Goal: Task Accomplishment & Management: Use online tool/utility

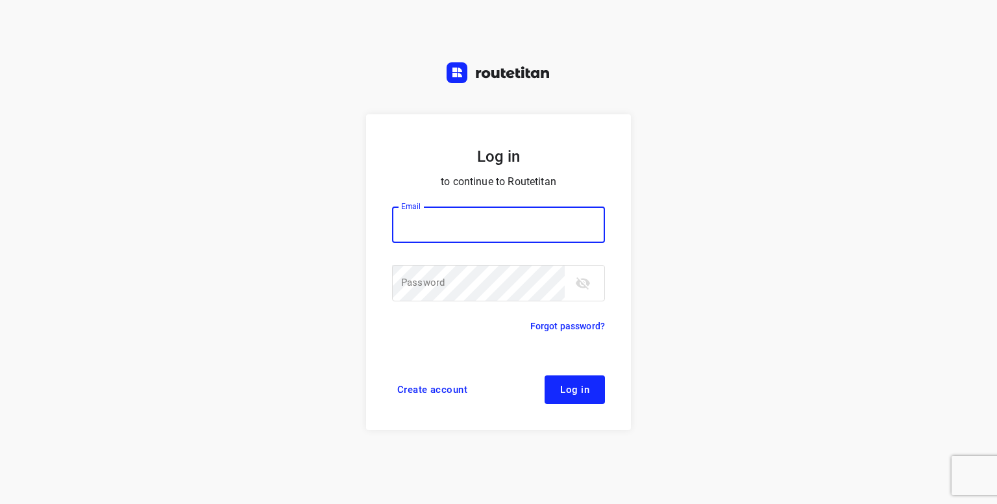
click at [423, 234] on input "email" at bounding box center [498, 224] width 213 height 36
type input "p.hilderson@telenet.be"
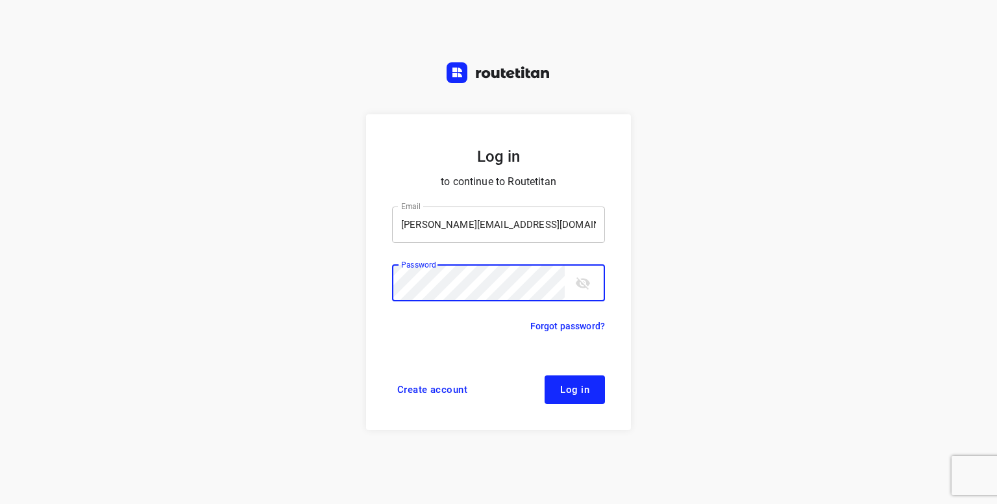
click at [545, 375] on button "Log in" at bounding box center [575, 389] width 60 height 29
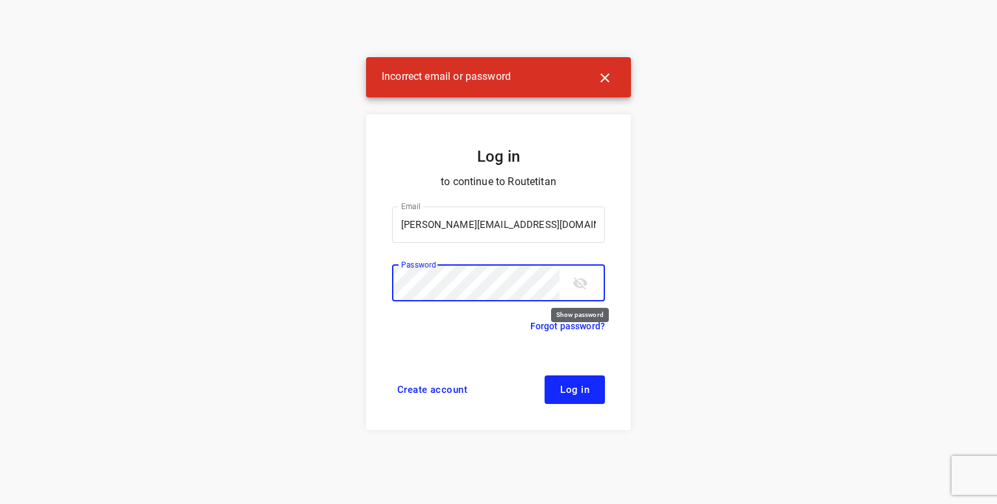
click at [585, 281] on div "Password" at bounding box center [498, 283] width 213 height 36
click at [585, 281] on icon "toggle password visibility" at bounding box center [580, 283] width 14 height 12
click at [545, 375] on button "Log in" at bounding box center [575, 389] width 60 height 29
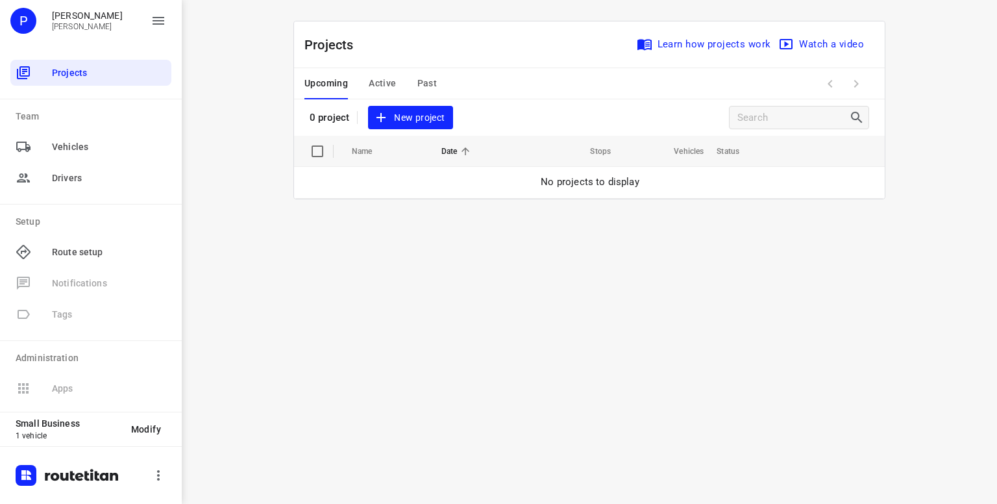
click at [403, 120] on span "New project" at bounding box center [410, 118] width 69 height 16
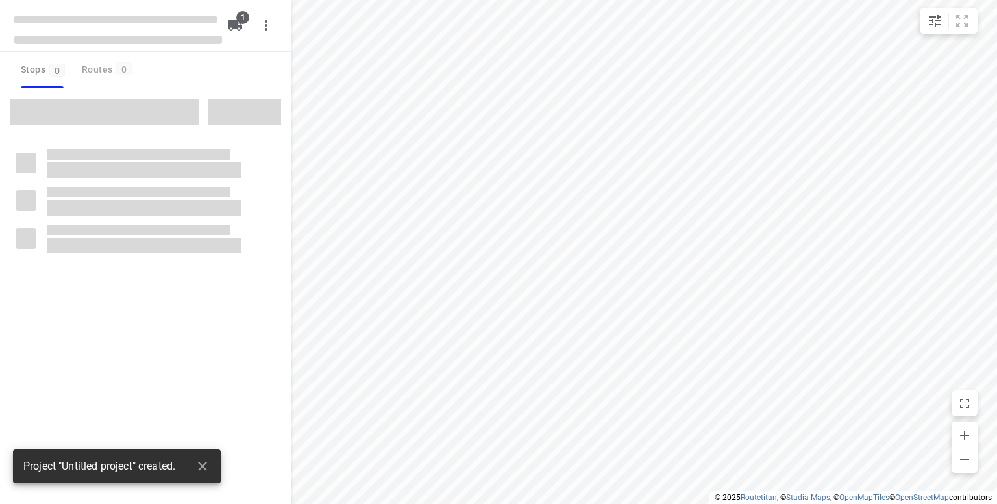
type input "distance"
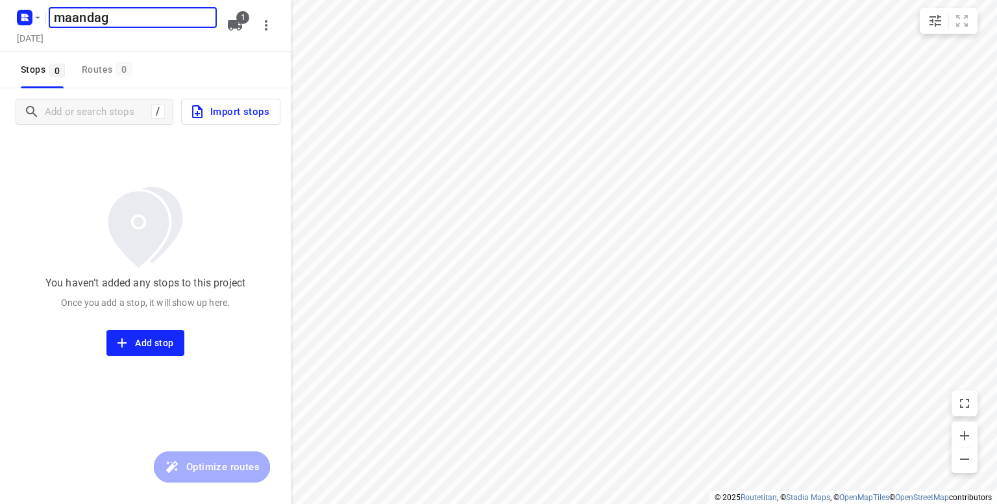
type input "maandag"
click at [127, 14] on h5 "maandag" at bounding box center [133, 17] width 168 height 21
type input "maandag 25"
click at [89, 115] on input "Add or search stops" at bounding box center [96, 112] width 102 height 20
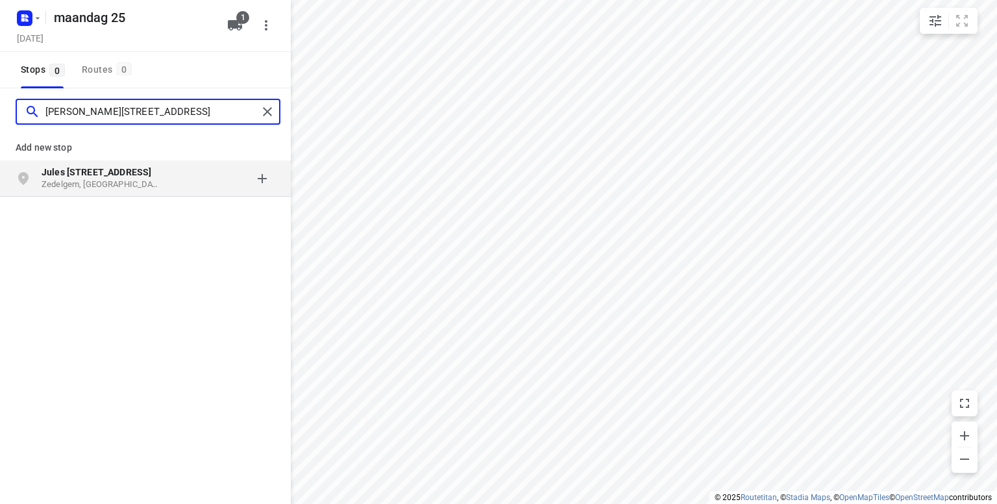
type input "[PERSON_NAME][STREET_ADDRESS]"
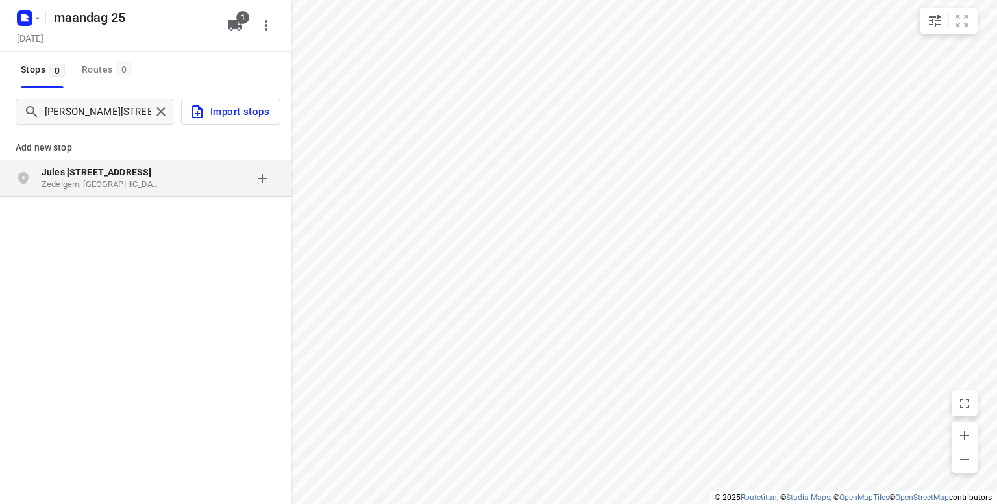
click at [71, 177] on p "Jules [STREET_ADDRESS]" at bounding box center [101, 172] width 119 height 13
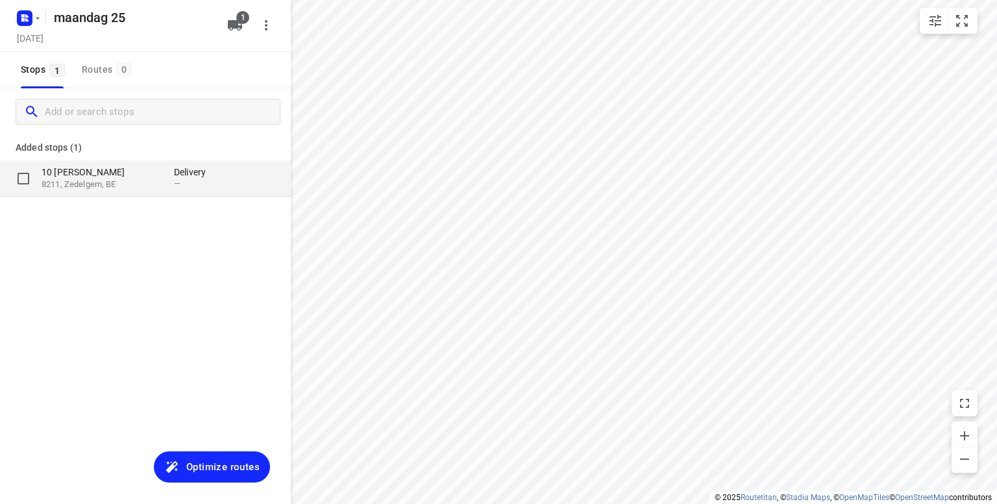
click at [96, 187] on p "8211, Zedelgem, BE" at bounding box center [101, 185] width 119 height 12
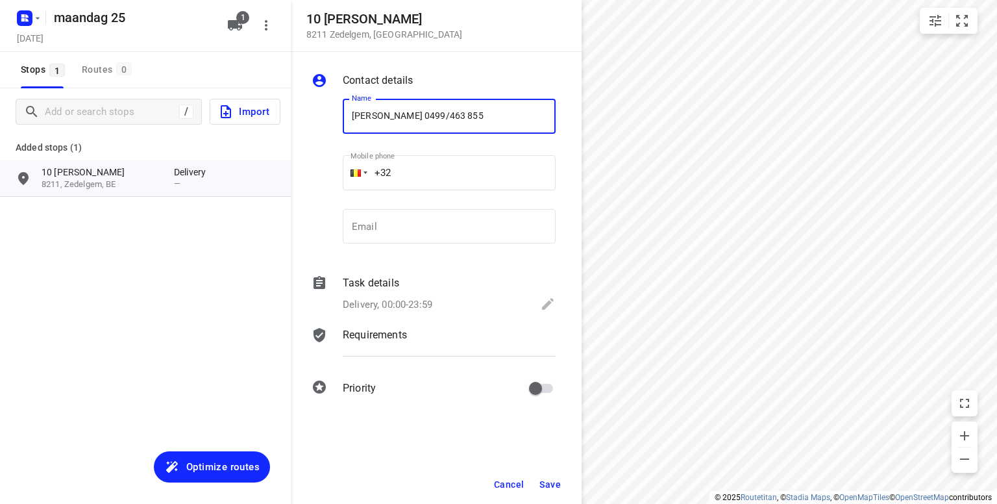
type input "[PERSON_NAME] 0499/463 855"
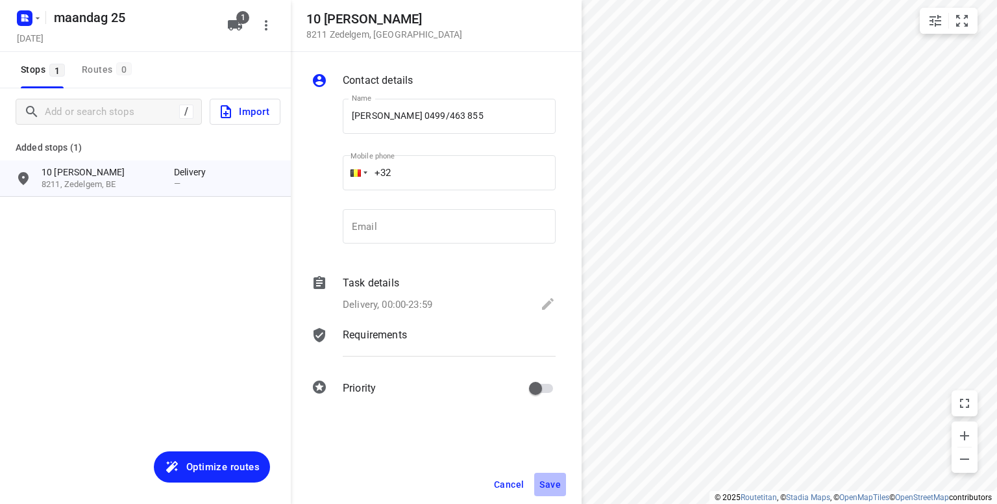
click at [549, 483] on span "Save" at bounding box center [550, 484] width 21 height 10
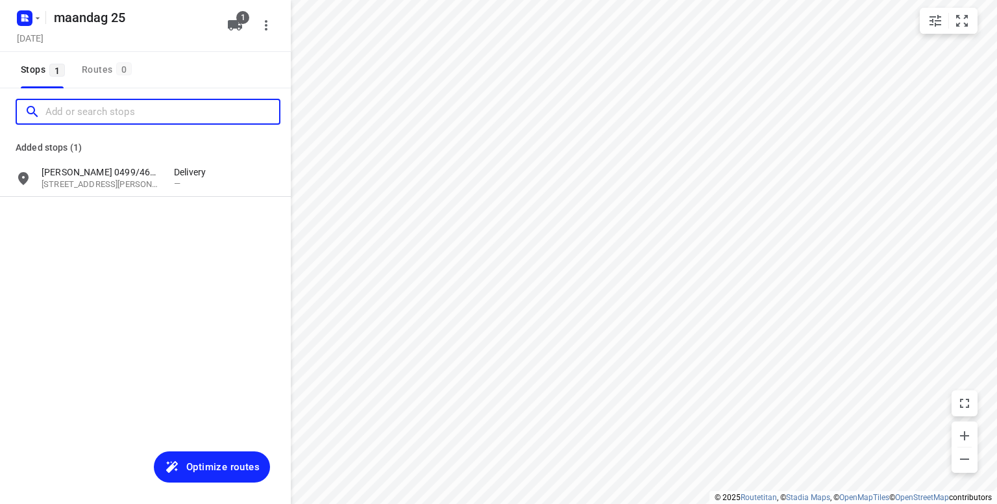
click at [105, 115] on input "Add or search stops" at bounding box center [162, 112] width 234 height 20
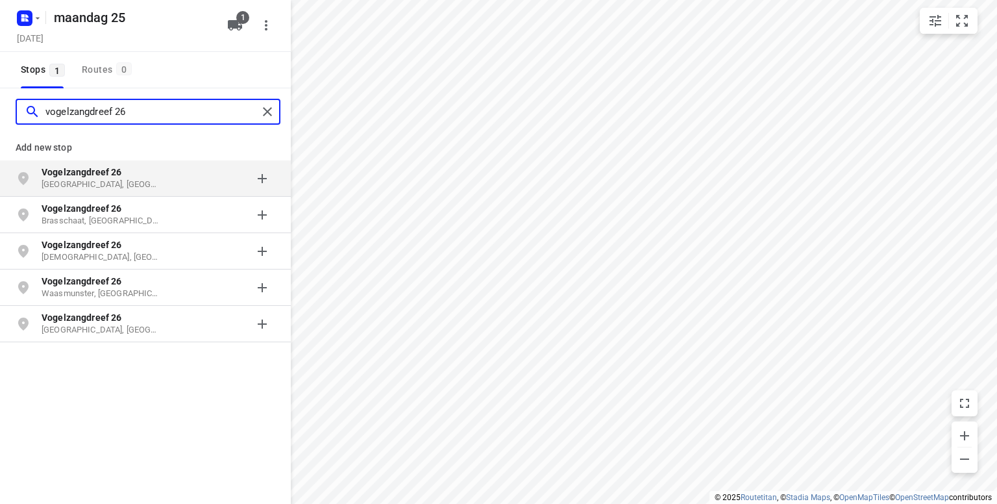
type input "vogelzangdreef 26"
click at [69, 170] on b "Vogelzangdreef 26" at bounding box center [82, 172] width 81 height 10
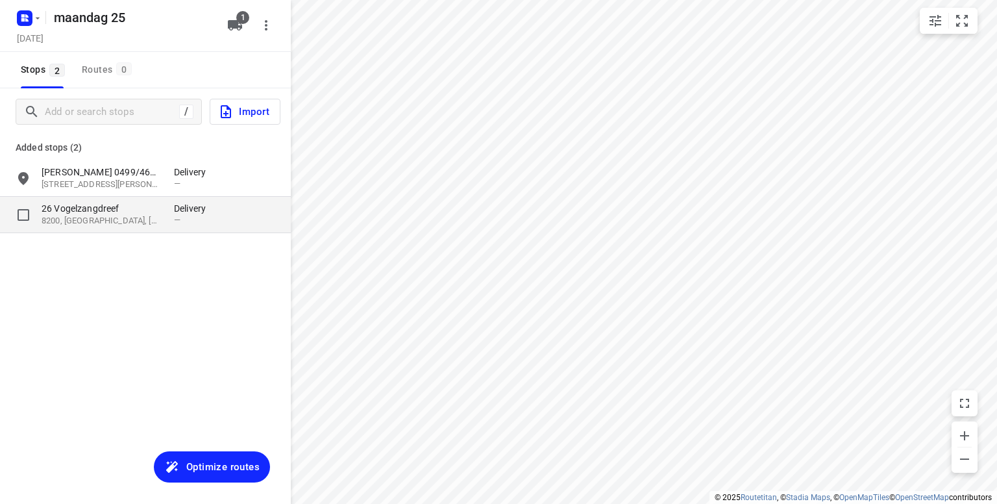
click at [86, 224] on p "8200, [GEOGRAPHIC_DATA], [GEOGRAPHIC_DATA]" at bounding box center [101, 221] width 119 height 12
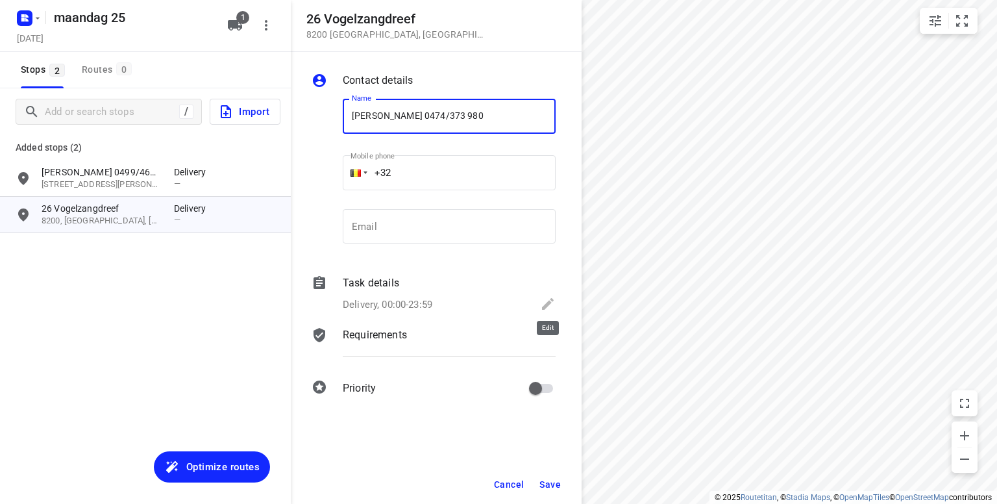
type input "[PERSON_NAME] 0474/373 980"
click at [550, 310] on icon at bounding box center [548, 304] width 16 height 16
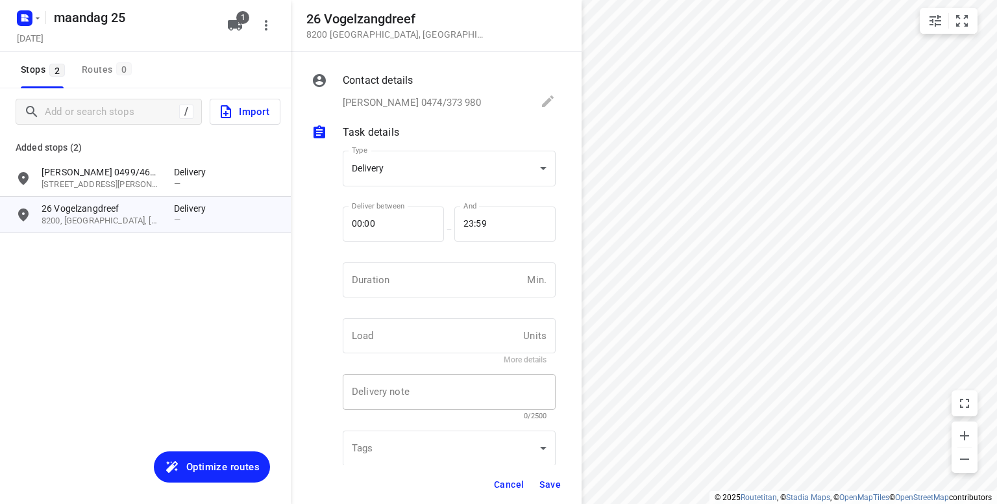
click at [425, 398] on div "x Delivery note" at bounding box center [449, 392] width 213 height 36
type textarea "voor 16h30"
click at [550, 484] on span "Save" at bounding box center [550, 484] width 21 height 10
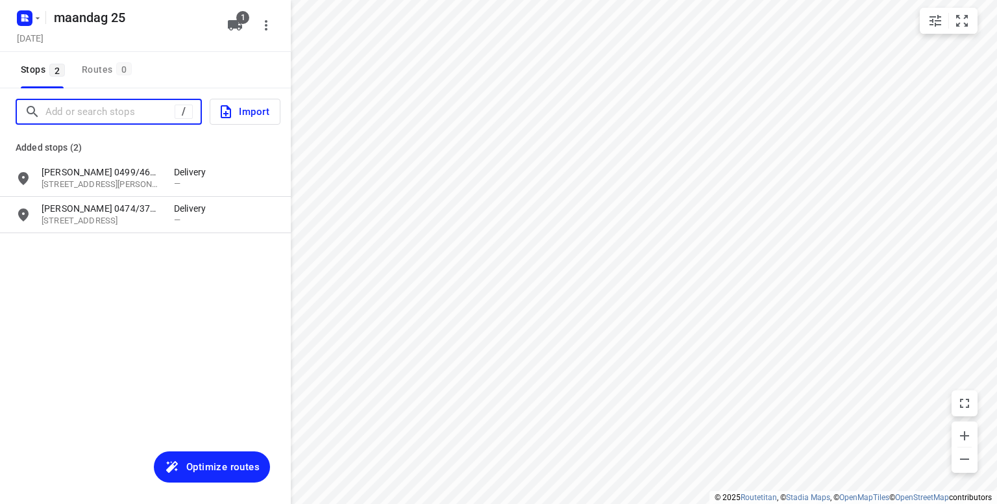
click at [108, 113] on input "Add or search stops" at bounding box center [109, 112] width 129 height 20
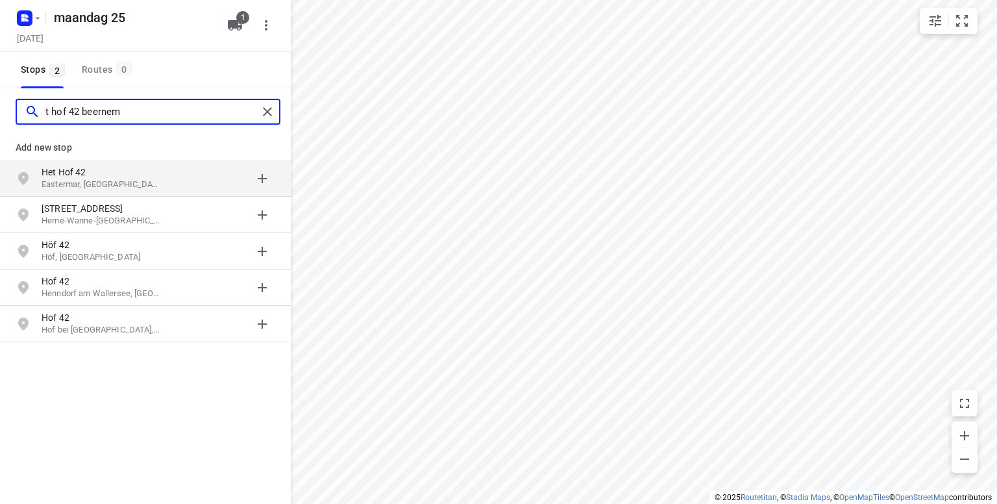
click at [49, 112] on input "t hof 42 beernem" at bounding box center [151, 112] width 212 height 20
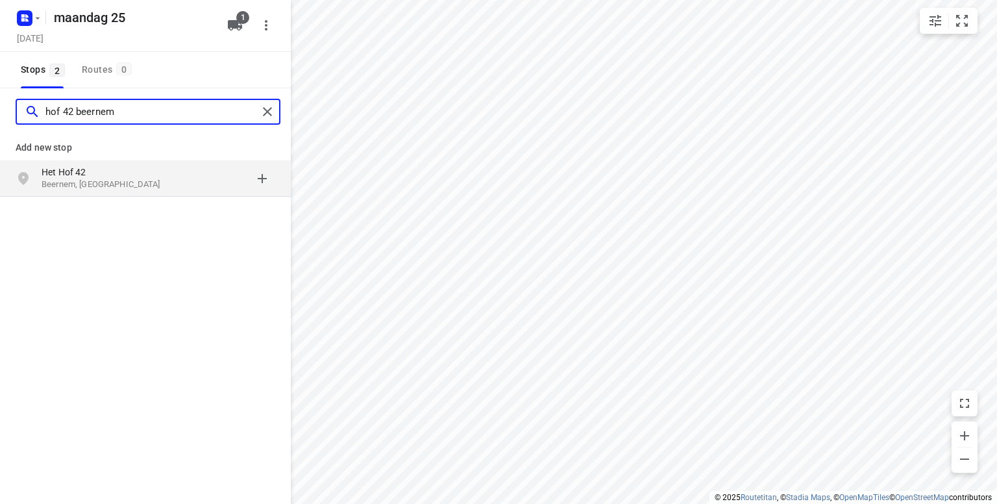
type input "hof 42 beernem"
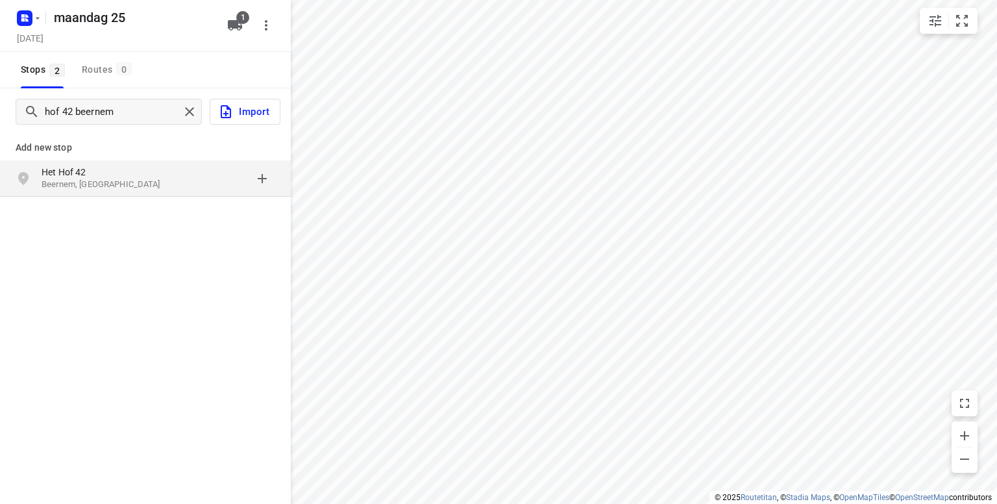
click at [58, 181] on p "Beernem, [GEOGRAPHIC_DATA]" at bounding box center [101, 185] width 119 height 12
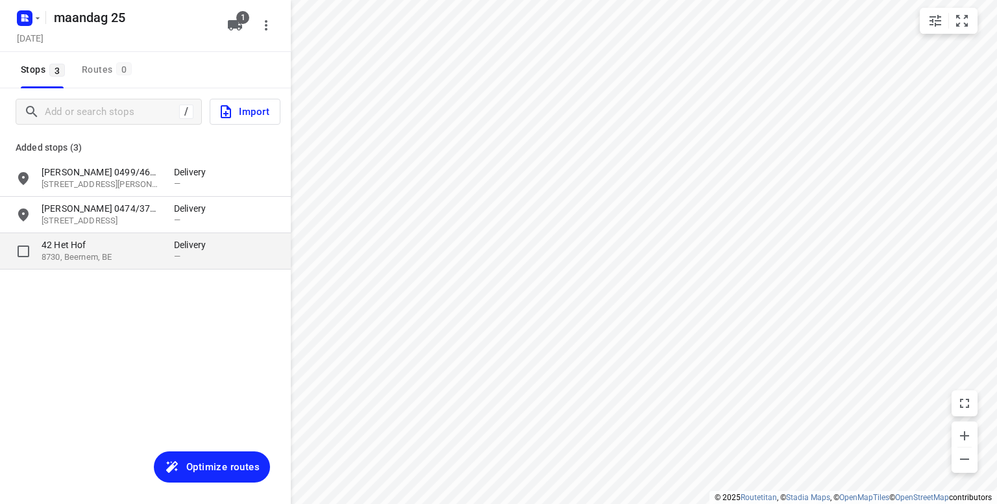
click at [88, 251] on p "8730, Beernem, BE" at bounding box center [101, 257] width 119 height 12
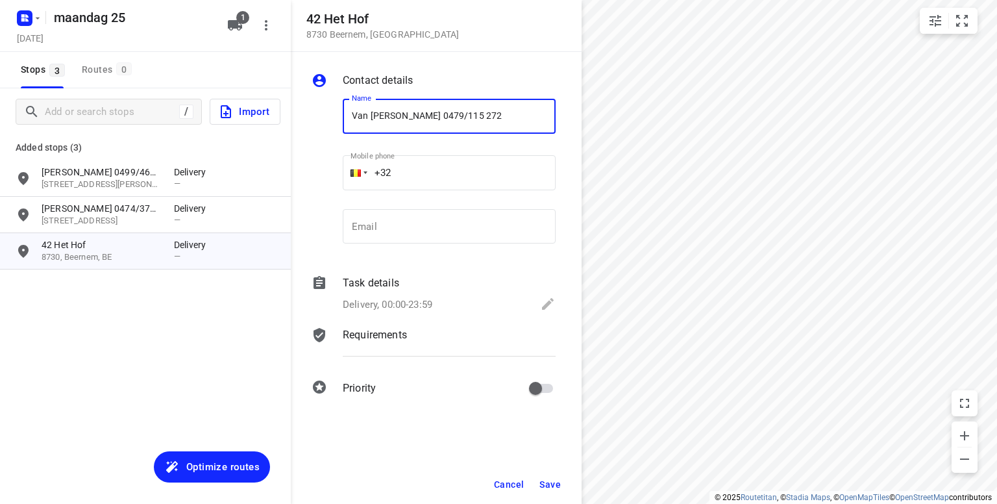
type input "Van [PERSON_NAME] 0479/115 272"
click at [546, 484] on span "Save" at bounding box center [550, 484] width 21 height 10
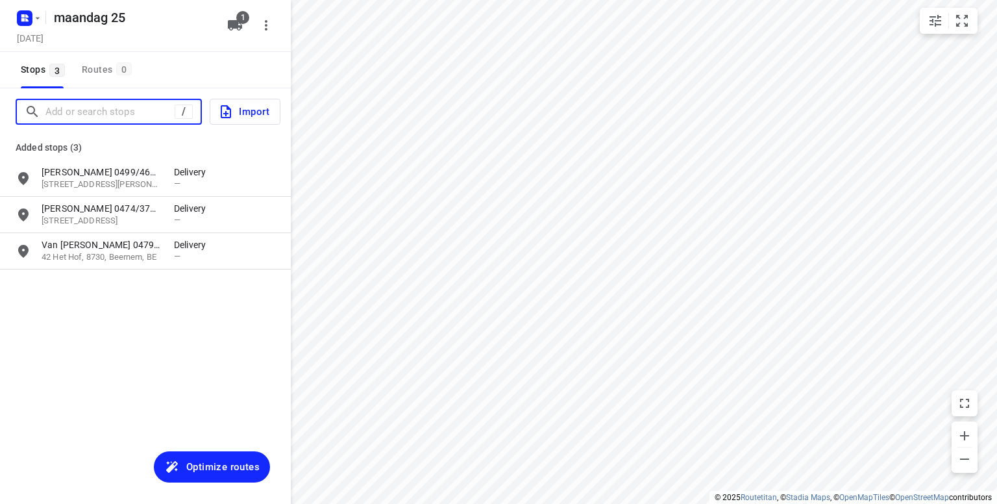
click at [62, 108] on input "Add or search stops" at bounding box center [109, 112] width 129 height 20
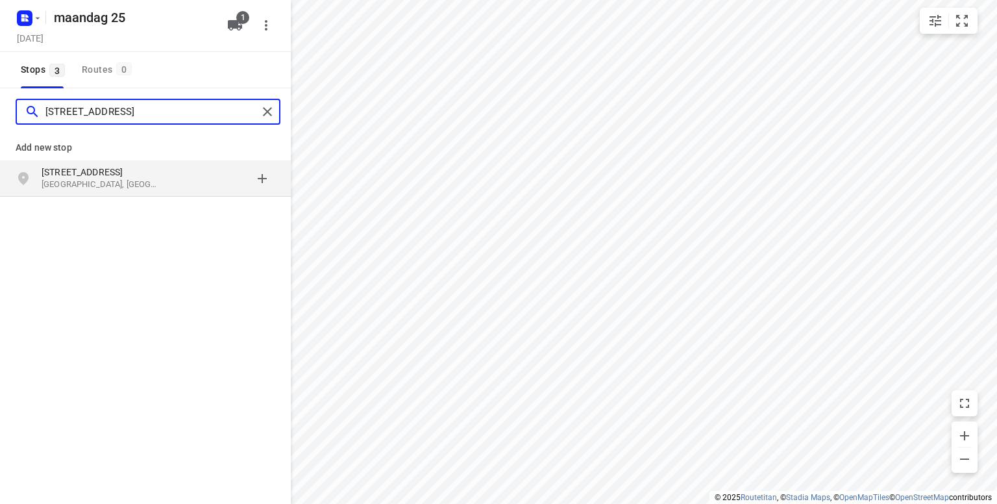
type input "[STREET_ADDRESS]"
click at [71, 172] on p "[STREET_ADDRESS]" at bounding box center [101, 172] width 119 height 13
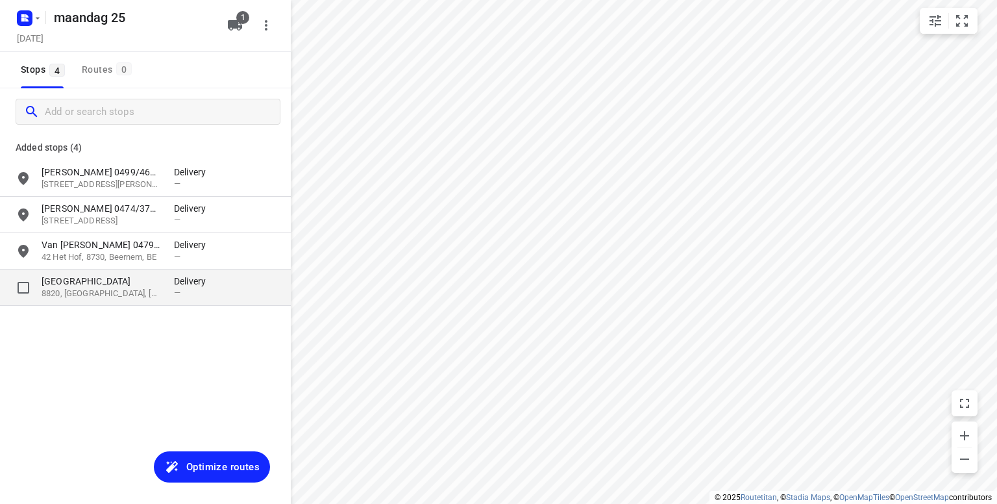
click at [102, 289] on p "8820, [GEOGRAPHIC_DATA], [GEOGRAPHIC_DATA]" at bounding box center [101, 294] width 119 height 12
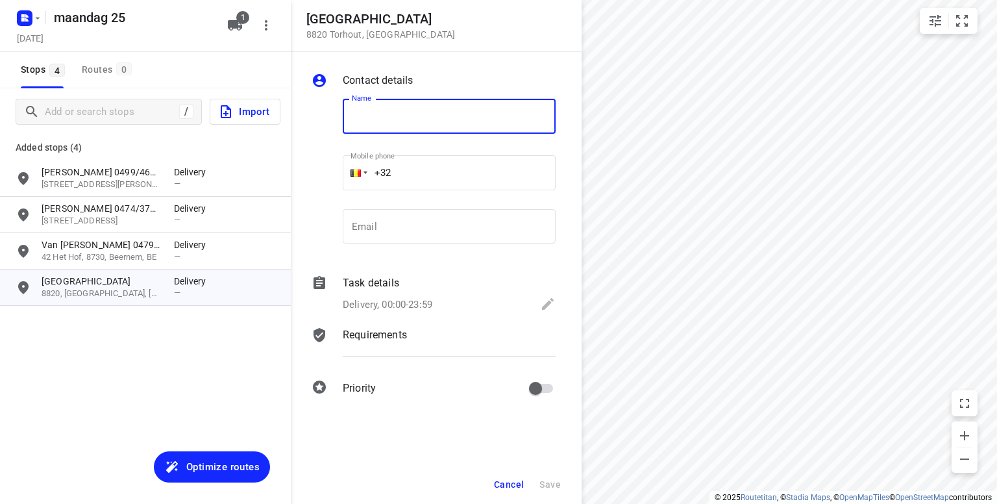
click at [401, 115] on input "text" at bounding box center [449, 116] width 213 height 35
type input "[PERSON_NAME] 0473/455 499"
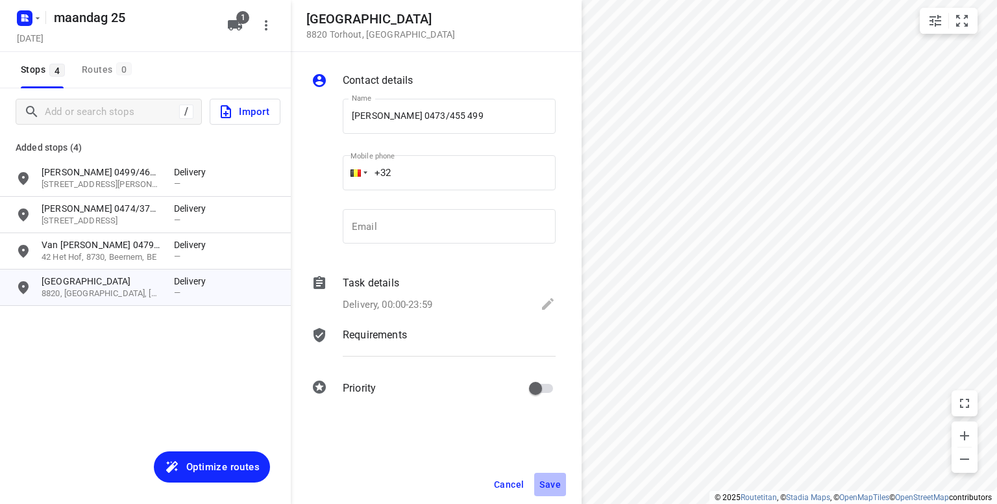
click at [543, 485] on span "Save" at bounding box center [550, 484] width 21 height 10
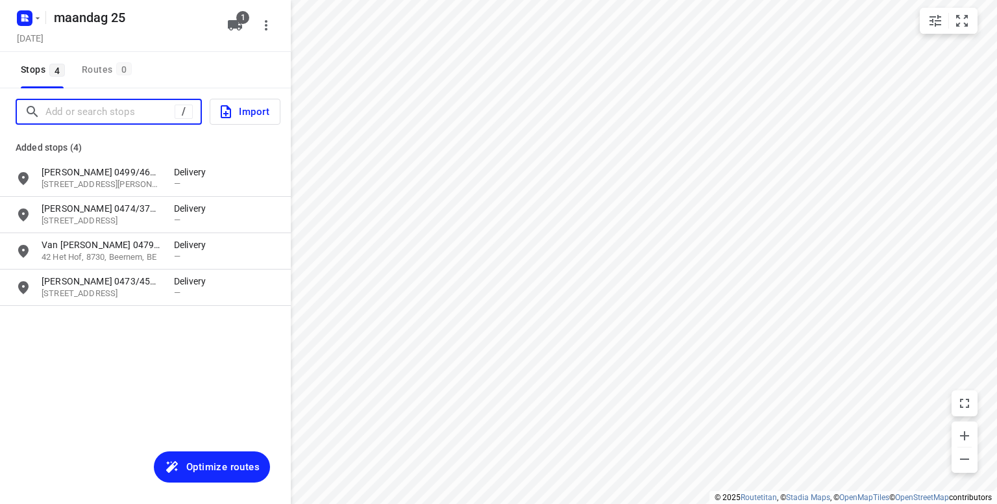
click at [107, 115] on input "Add or search stops" at bounding box center [109, 112] width 129 height 20
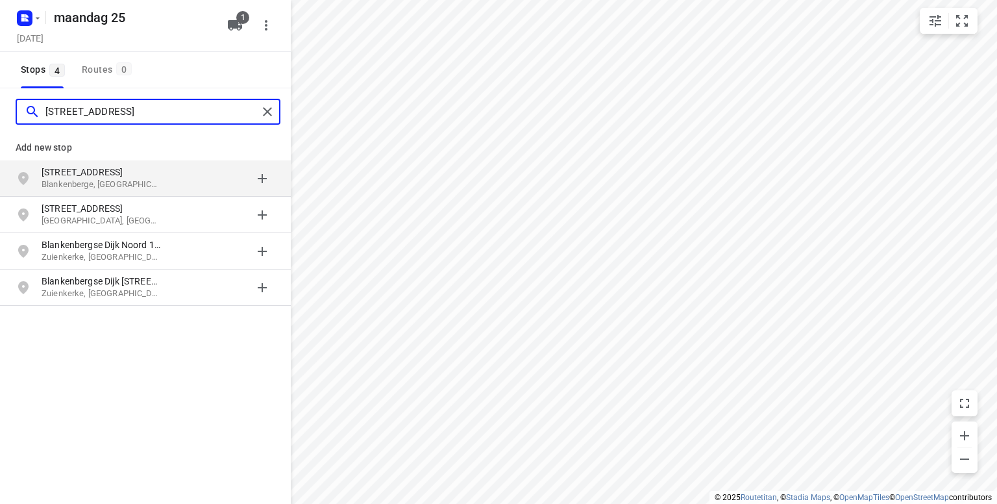
type input "[STREET_ADDRESS]"
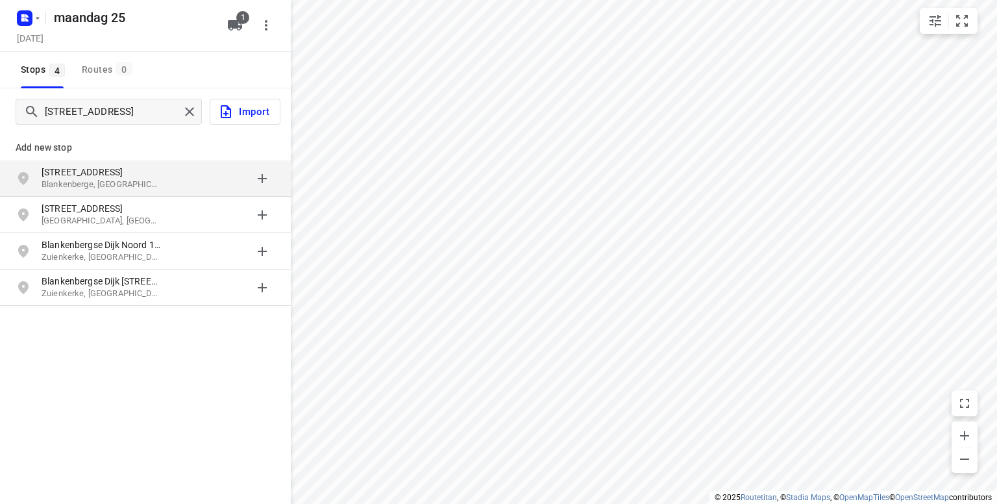
click at [82, 180] on p "Blankenberge, [GEOGRAPHIC_DATA]" at bounding box center [101, 185] width 119 height 12
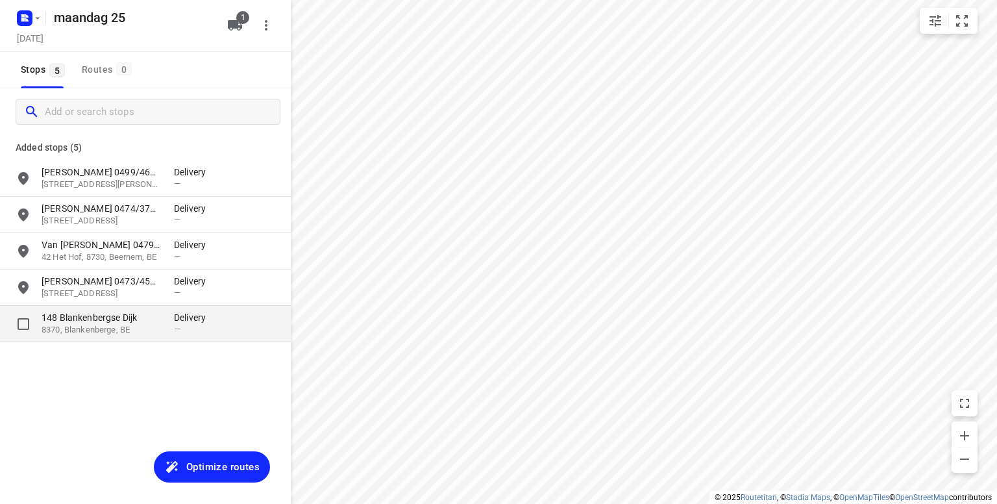
click at [91, 319] on p "148 Blankenbergse Dijk" at bounding box center [101, 317] width 119 height 13
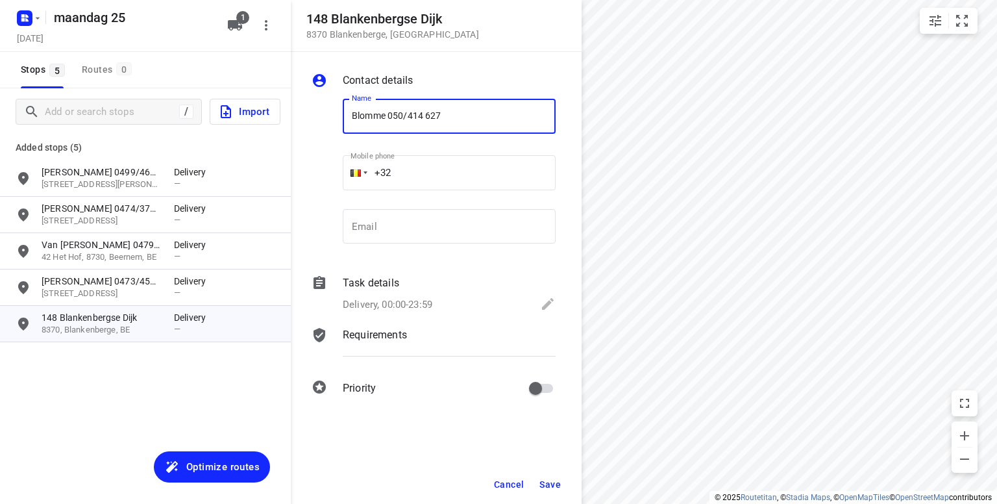
type input "Blomme 050/414 627"
click at [555, 482] on span "Save" at bounding box center [550, 484] width 21 height 10
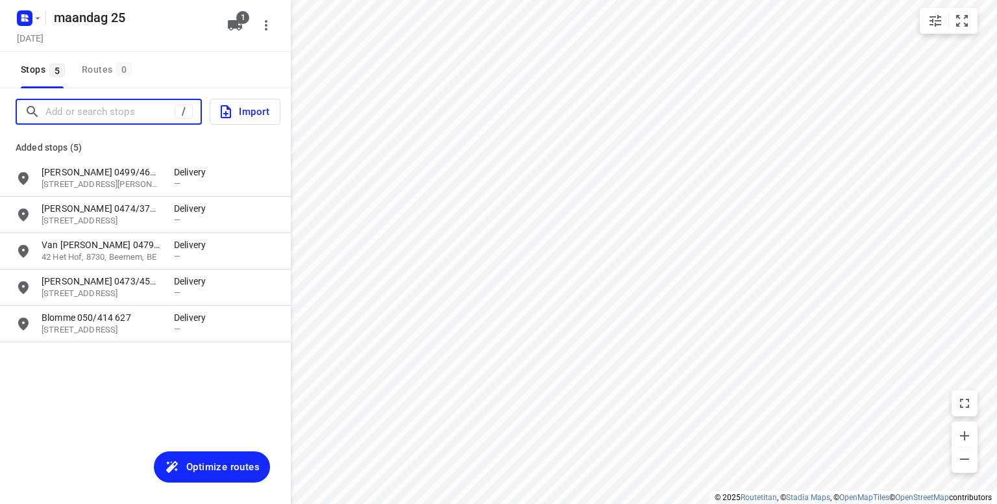
click at [112, 115] on input "Add or search stops" at bounding box center [109, 112] width 129 height 20
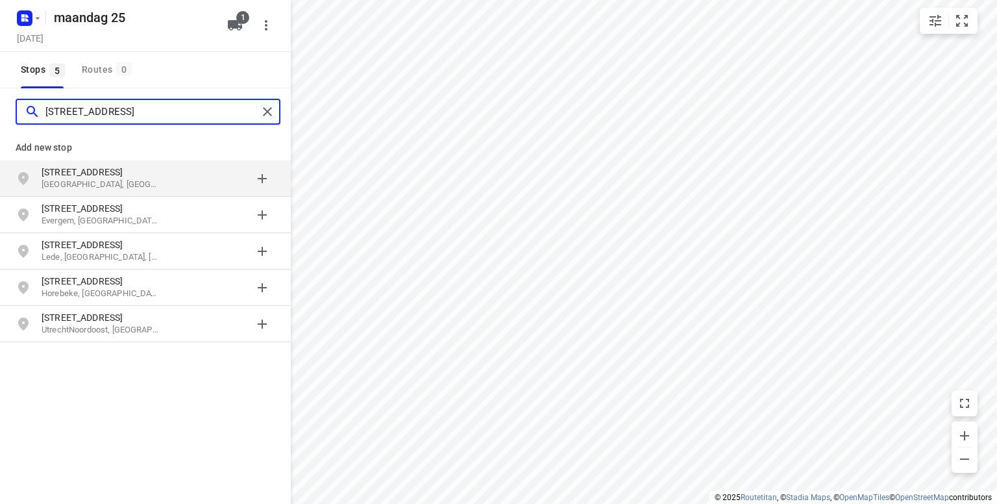
type input "[STREET_ADDRESS]"
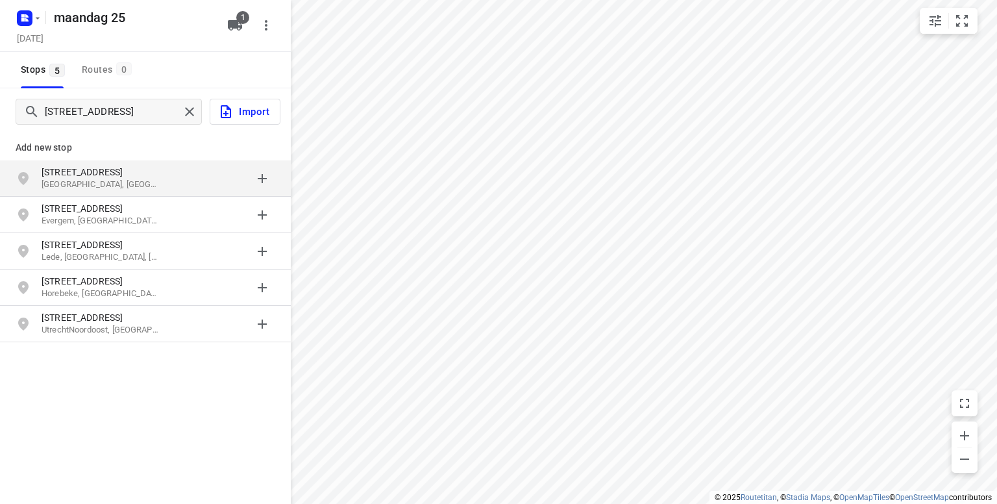
click at [63, 177] on p "[STREET_ADDRESS]" at bounding box center [101, 172] width 119 height 13
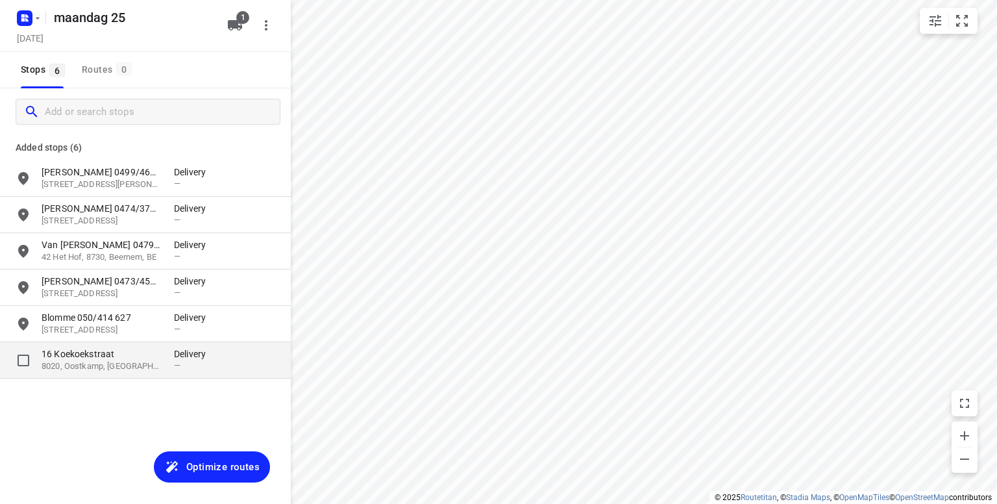
click at [73, 360] on p "8020, Oostkamp, [GEOGRAPHIC_DATA]" at bounding box center [101, 366] width 119 height 12
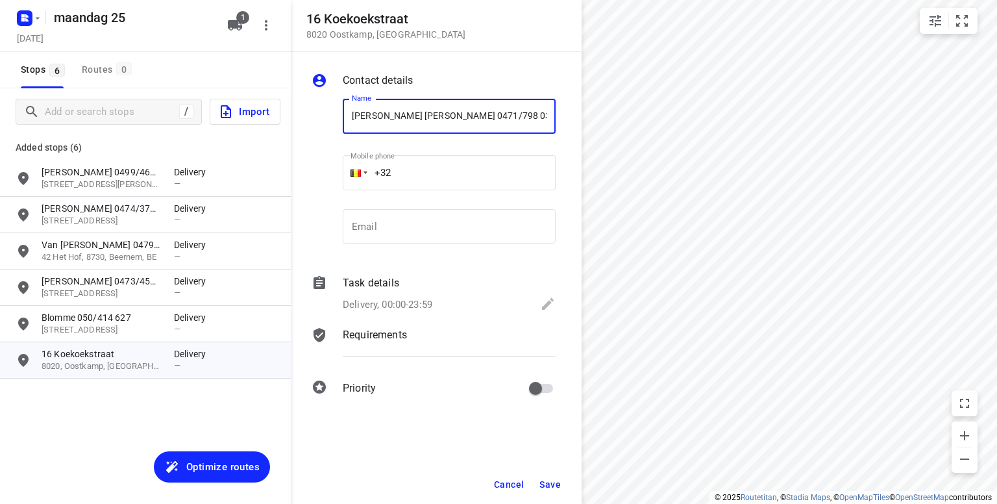
click at [451, 116] on input "[PERSON_NAME] [PERSON_NAME] 0471/798 035" at bounding box center [449, 116] width 213 height 35
type input "[PERSON_NAME] [PERSON_NAME] 0471/ 798 035"
click at [551, 485] on span "Save" at bounding box center [550, 484] width 21 height 10
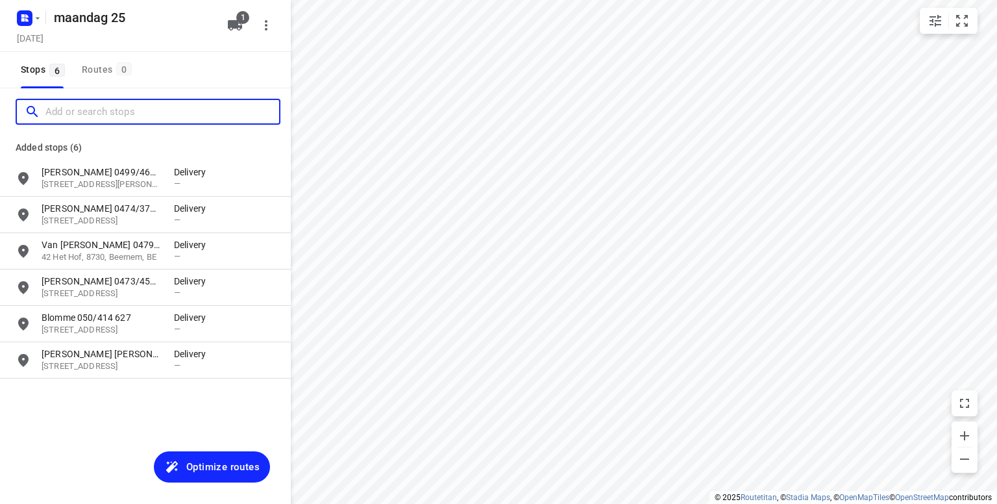
click at [110, 112] on input "Add or search stops" at bounding box center [162, 112] width 234 height 20
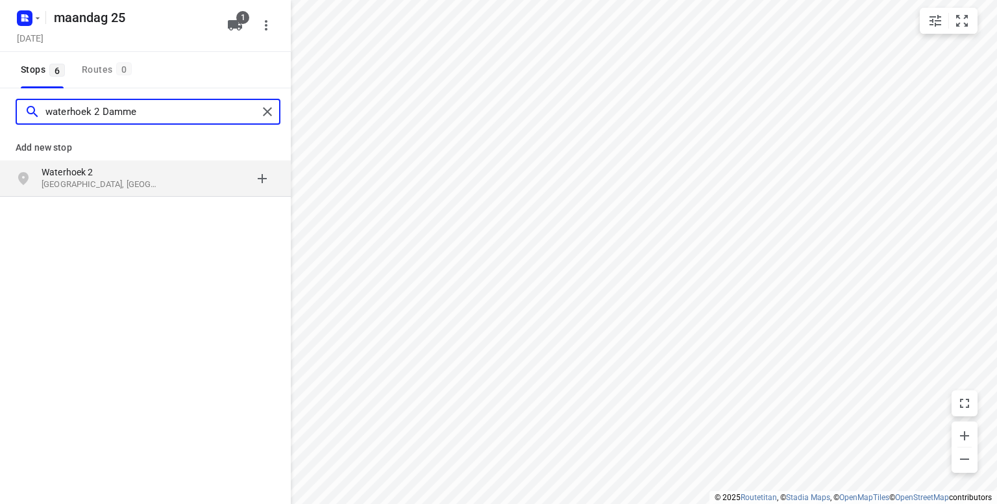
type input "waterhoek 2 Damme"
click at [72, 182] on p "[GEOGRAPHIC_DATA], [GEOGRAPHIC_DATA]" at bounding box center [101, 185] width 119 height 12
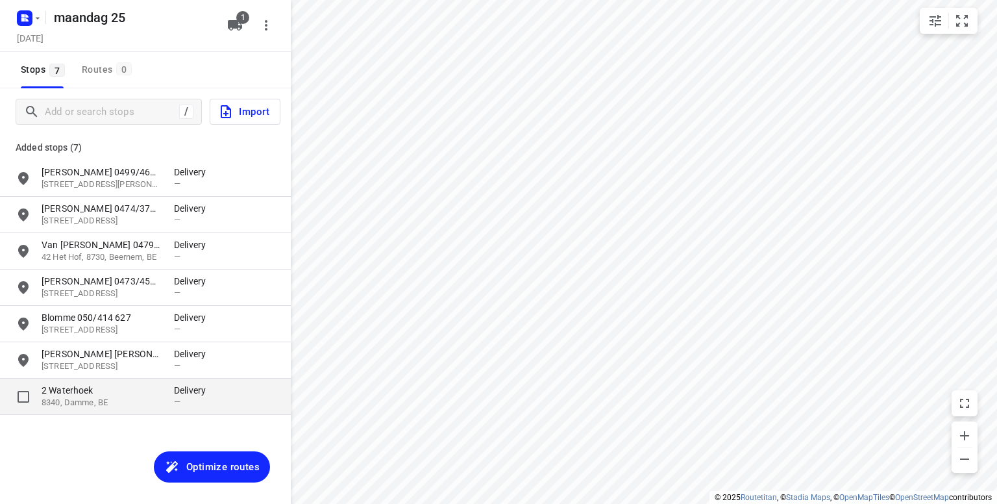
click at [111, 394] on p "2 Waterhoek" at bounding box center [101, 390] width 119 height 13
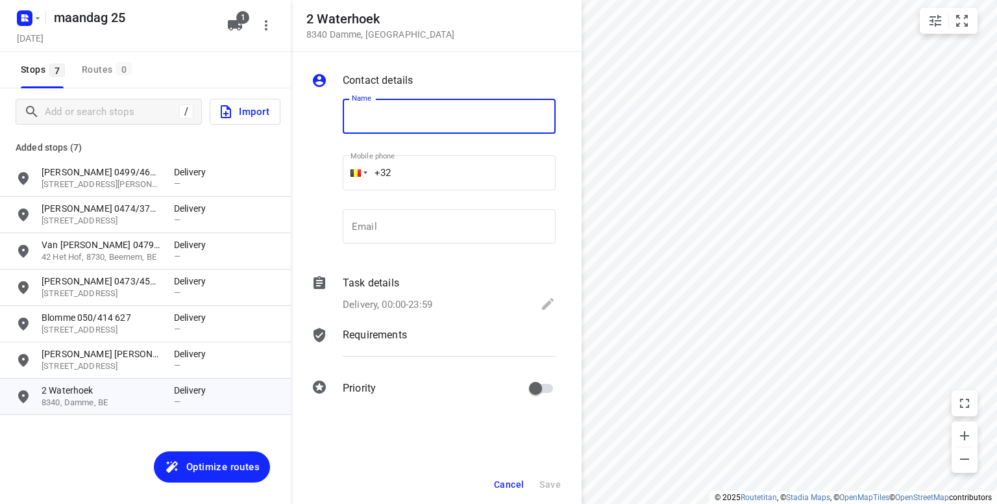
click at [378, 112] on input "text" at bounding box center [449, 116] width 213 height 35
drag, startPoint x: 381, startPoint y: 112, endPoint x: 395, endPoint y: 150, distance: 40.3
click at [395, 150] on div "Name 0474/ Name Mobile phone +32 ​ Email Email" at bounding box center [449, 173] width 218 height 171
type input "0474/ 481 928"
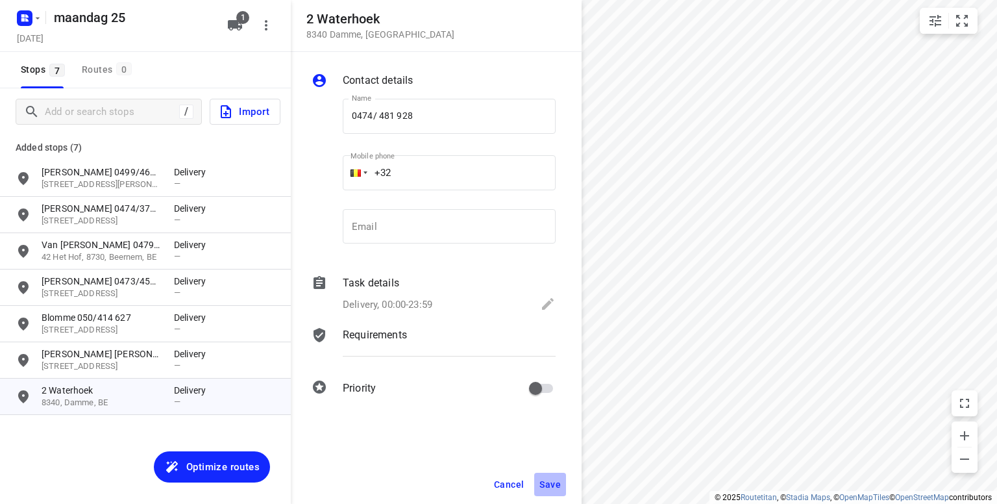
click at [557, 490] on button "Save" at bounding box center [550, 484] width 32 height 23
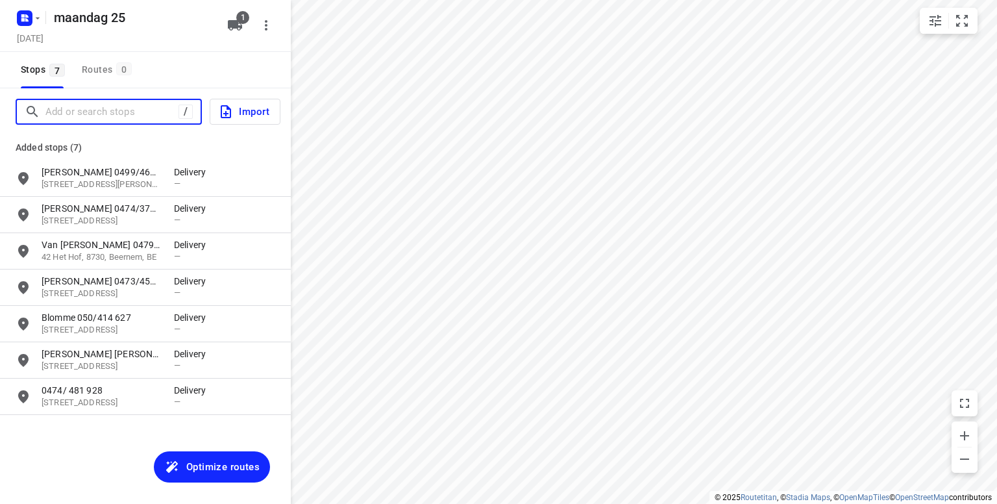
click at [96, 114] on input "Add or search stops" at bounding box center [111, 112] width 133 height 20
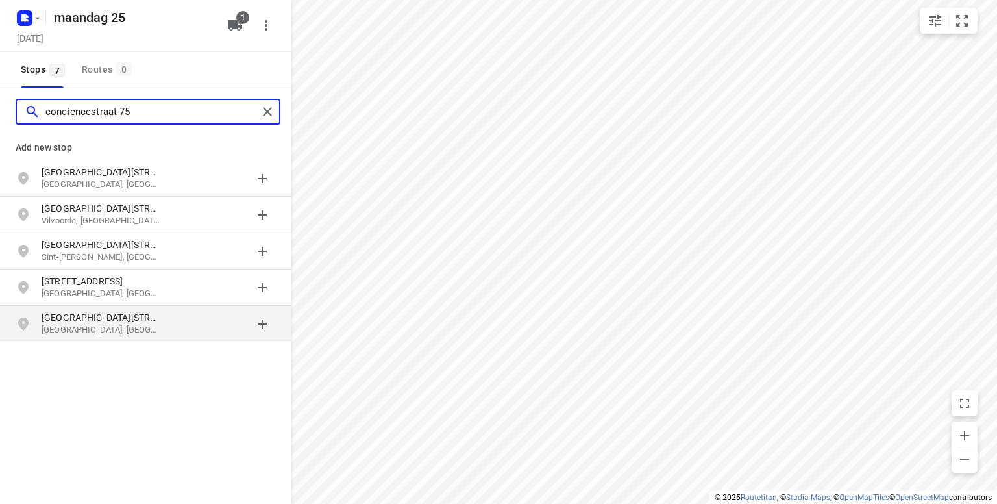
type input "conciencestraat 75"
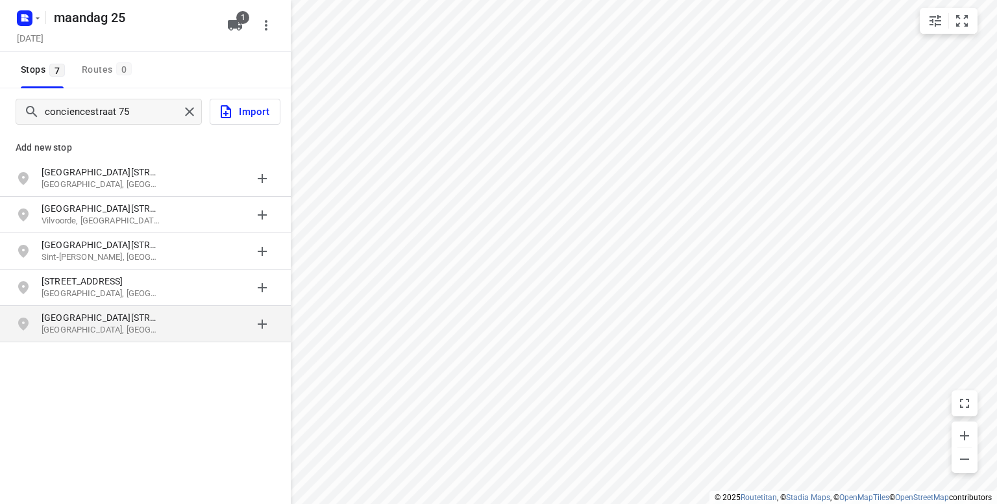
click at [92, 318] on p "[GEOGRAPHIC_DATA][STREET_ADDRESS]" at bounding box center [101, 317] width 119 height 13
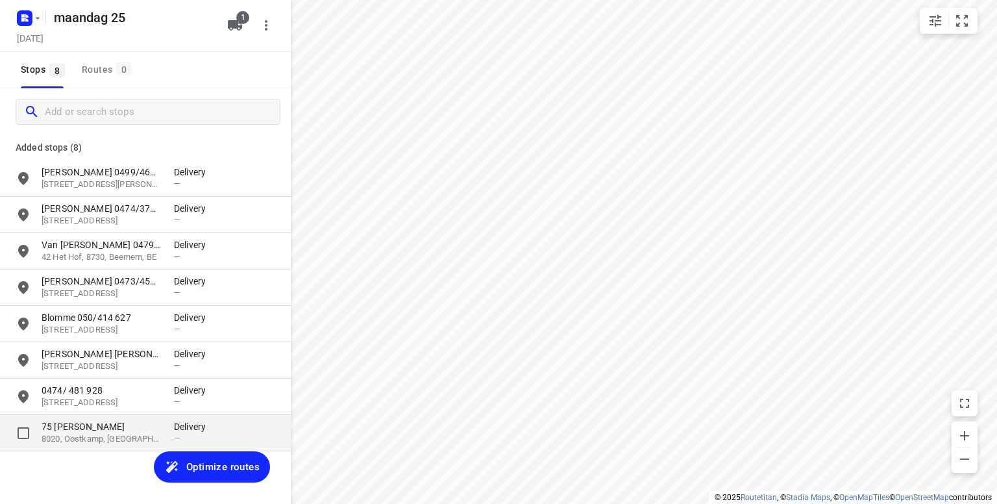
click at [88, 431] on p "75 [PERSON_NAME]" at bounding box center [101, 426] width 119 height 13
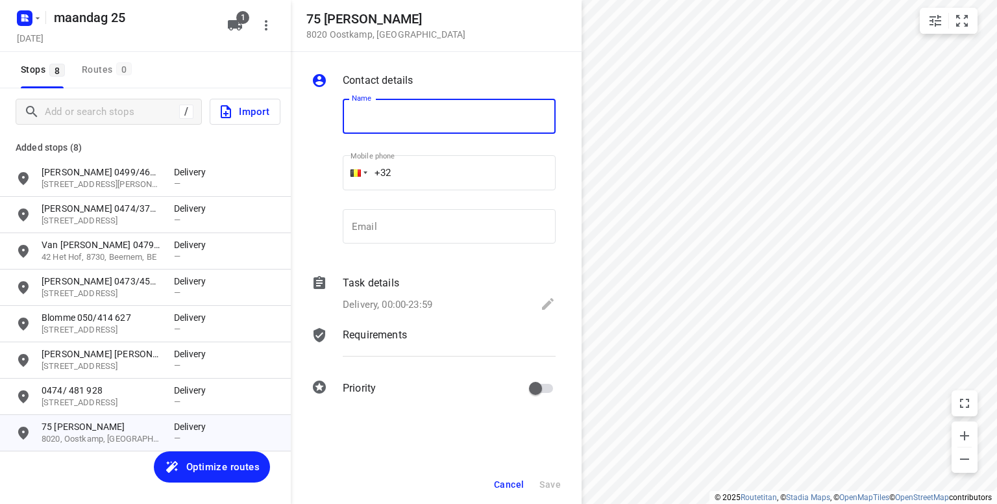
click at [381, 118] on input "text" at bounding box center [449, 116] width 213 height 35
type input "Lut [PERSON_NAME] 0477/ 183 062"
click at [547, 310] on icon at bounding box center [548, 304] width 16 height 16
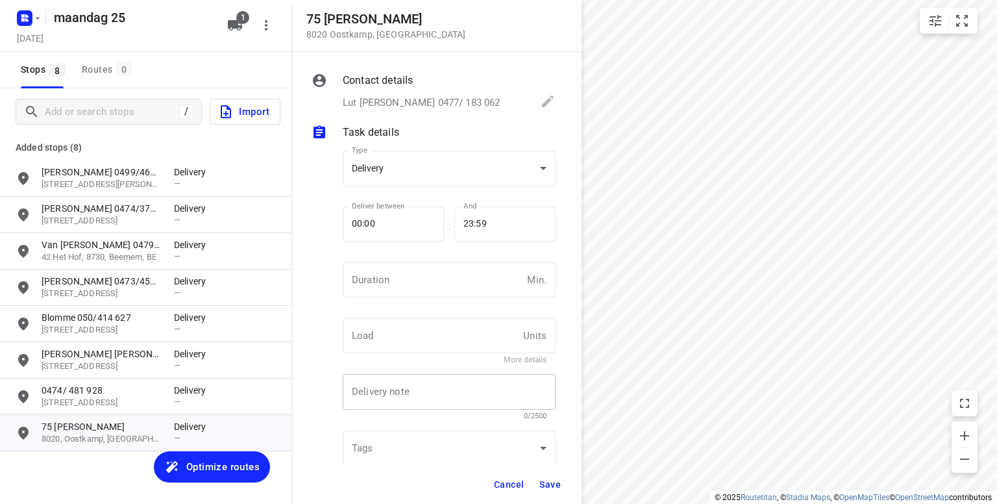
click at [440, 400] on div "x Delivery note" at bounding box center [449, 392] width 213 height 36
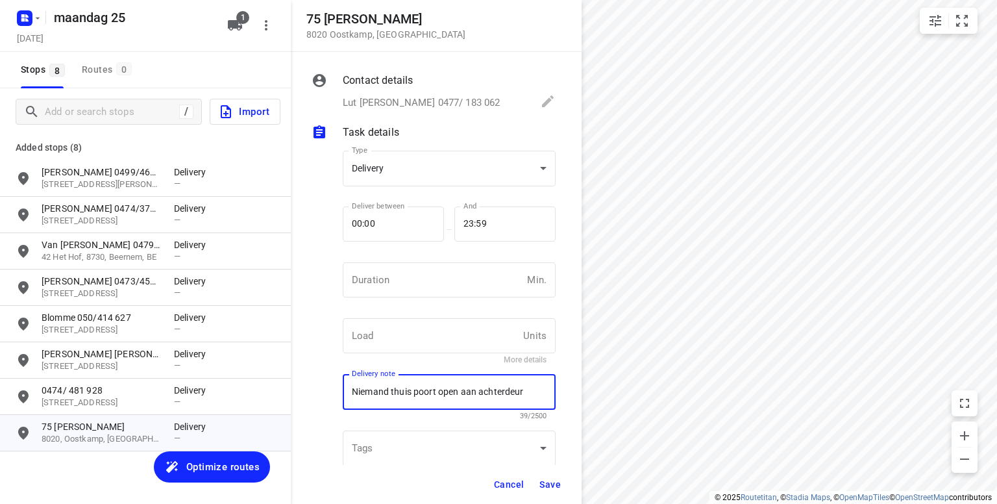
type textarea "Niemand thuis poort open aan achterdeur"
click at [555, 488] on span "Save" at bounding box center [550, 484] width 21 height 10
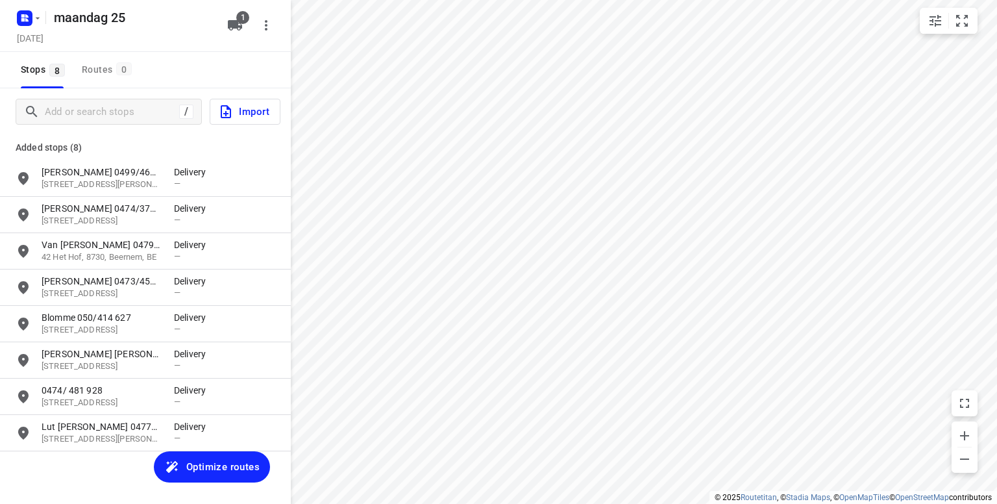
click at [208, 471] on span "Optimize routes" at bounding box center [222, 466] width 73 height 17
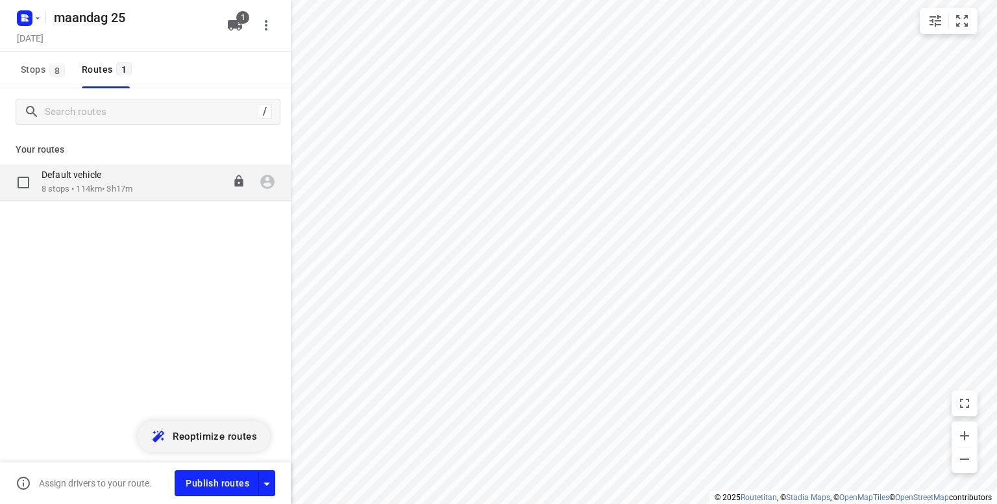
drag, startPoint x: 89, startPoint y: 195, endPoint x: 64, endPoint y: 179, distance: 29.2
click at [64, 179] on p "Default vehicle" at bounding box center [76, 175] width 68 height 12
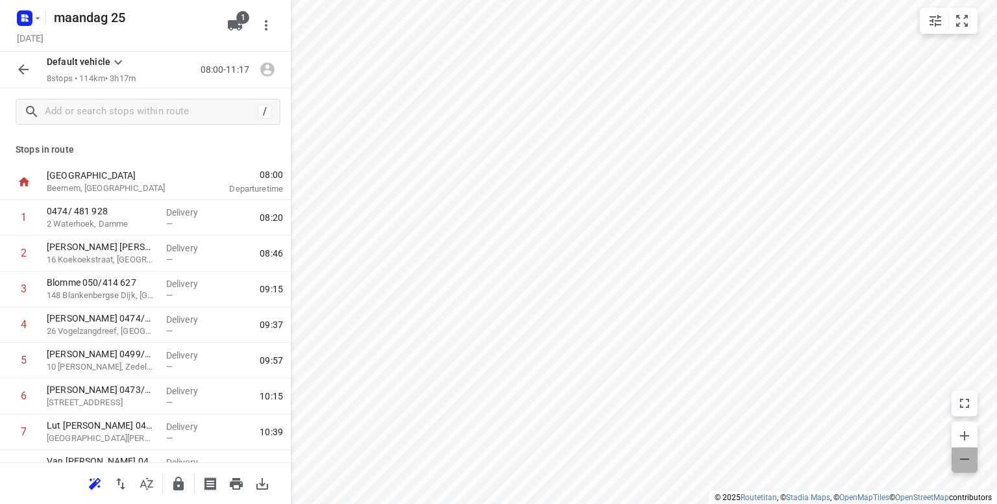
click at [960, 453] on icon "button" at bounding box center [965, 459] width 16 height 16
click at [118, 484] on icon "button" at bounding box center [121, 484] width 16 height 16
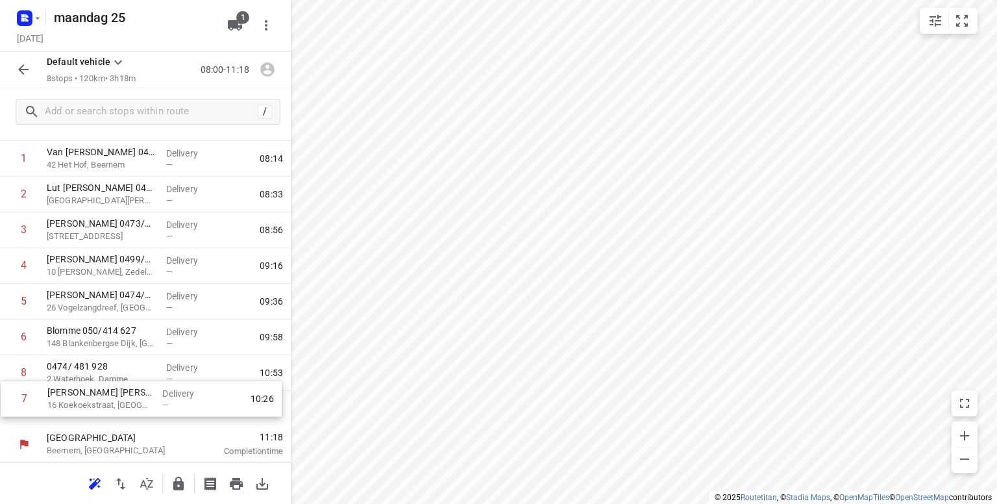
scroll to position [59, 0]
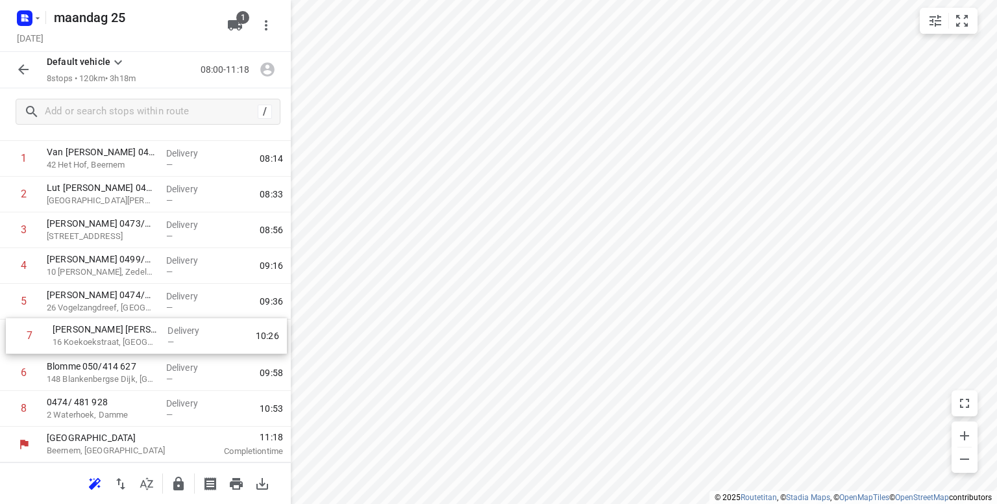
drag, startPoint x: 87, startPoint y: 433, endPoint x: 94, endPoint y: 333, distance: 100.2
click at [94, 333] on div "1 Van [PERSON_NAME] 0479/115 272 [GEOGRAPHIC_DATA], Beernem Delivery — 08:14 2 …" at bounding box center [145, 284] width 291 height 286
click at [175, 484] on icon "button" at bounding box center [178, 484] width 10 height 14
